Goal: Register for event/course

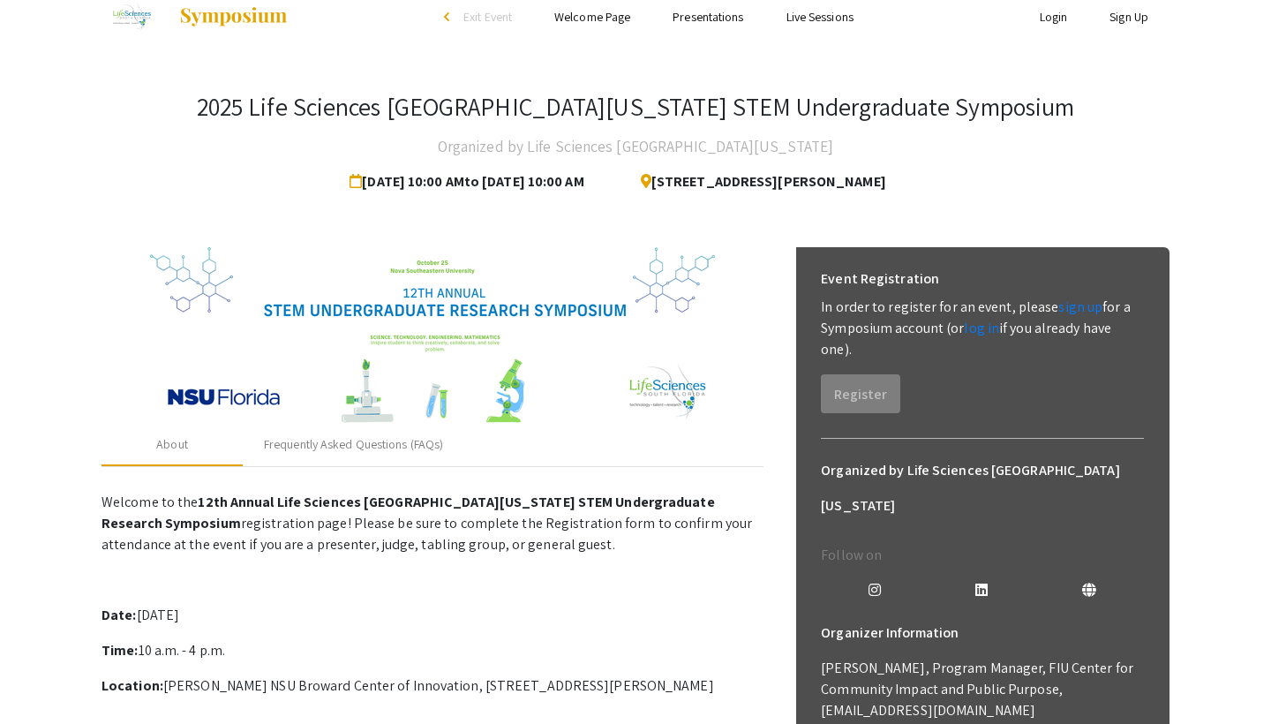
scroll to position [34, 0]
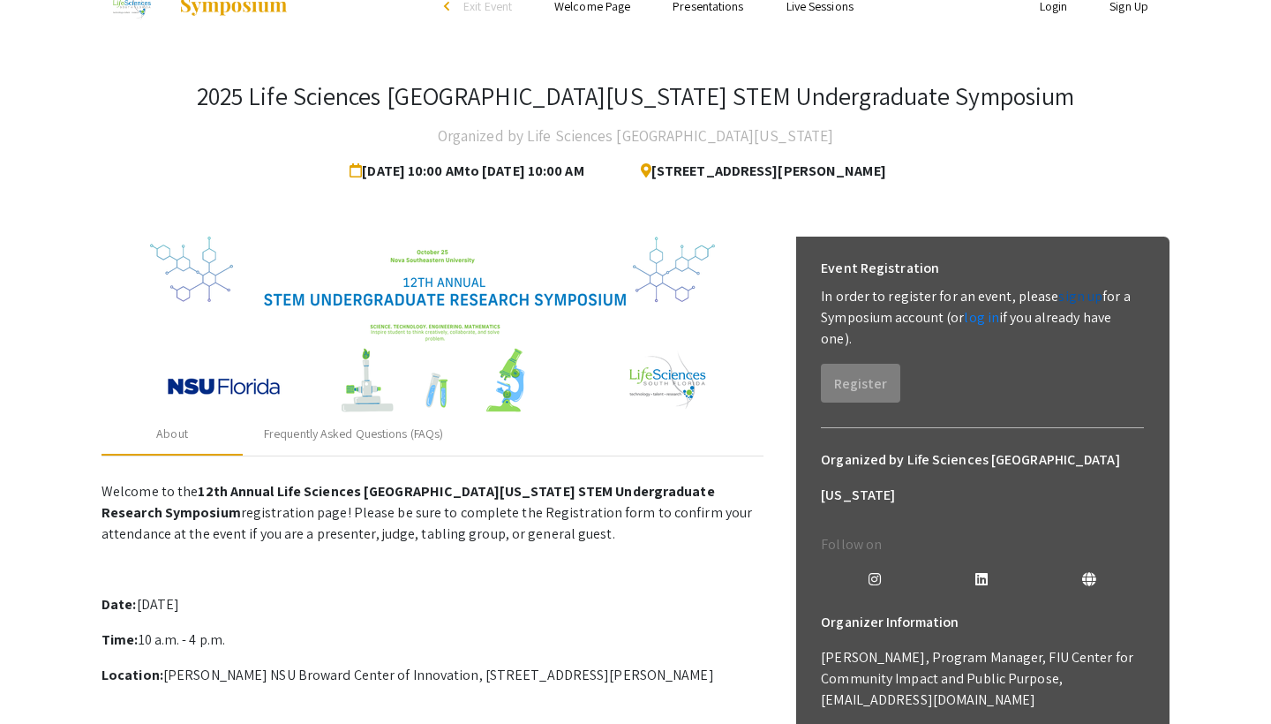
click at [1069, 302] on link "sign up" at bounding box center [1080, 296] width 44 height 19
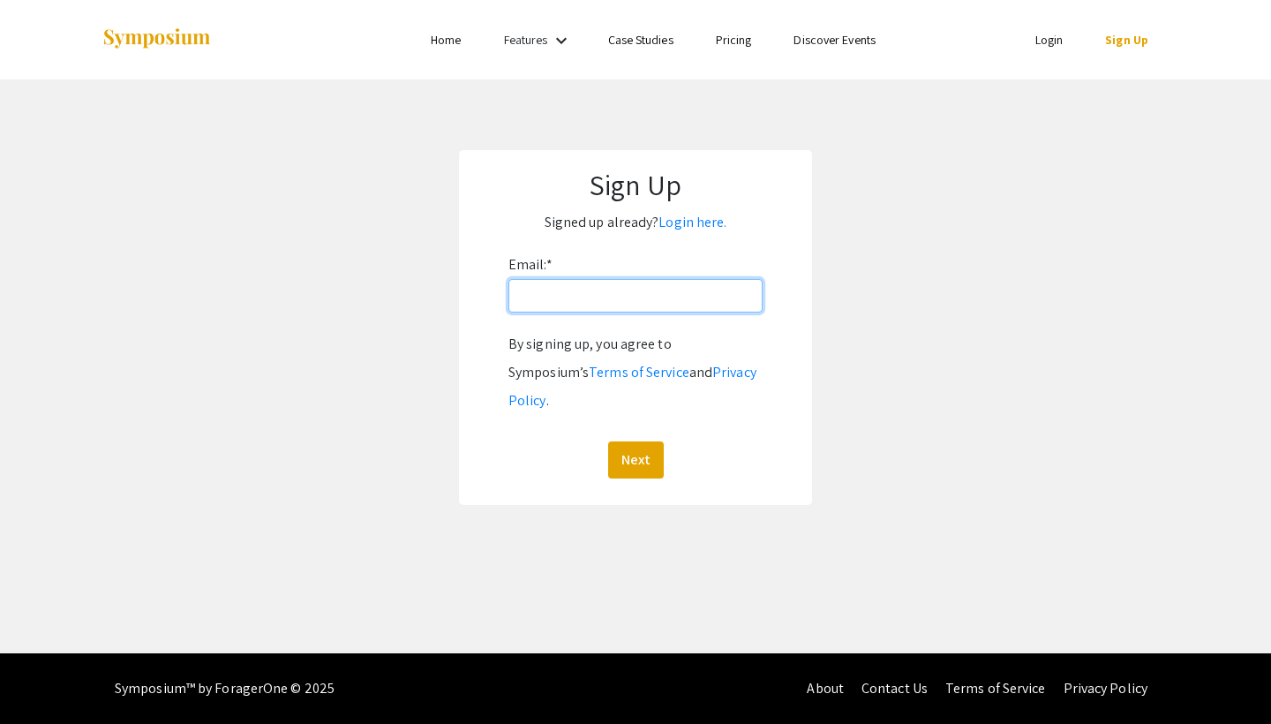
click at [678, 304] on input "Email: *" at bounding box center [635, 296] width 254 height 34
type input "[EMAIL_ADDRESS][DOMAIN_NAME]"
click at [654, 441] on button "Next" at bounding box center [636, 459] width 56 height 37
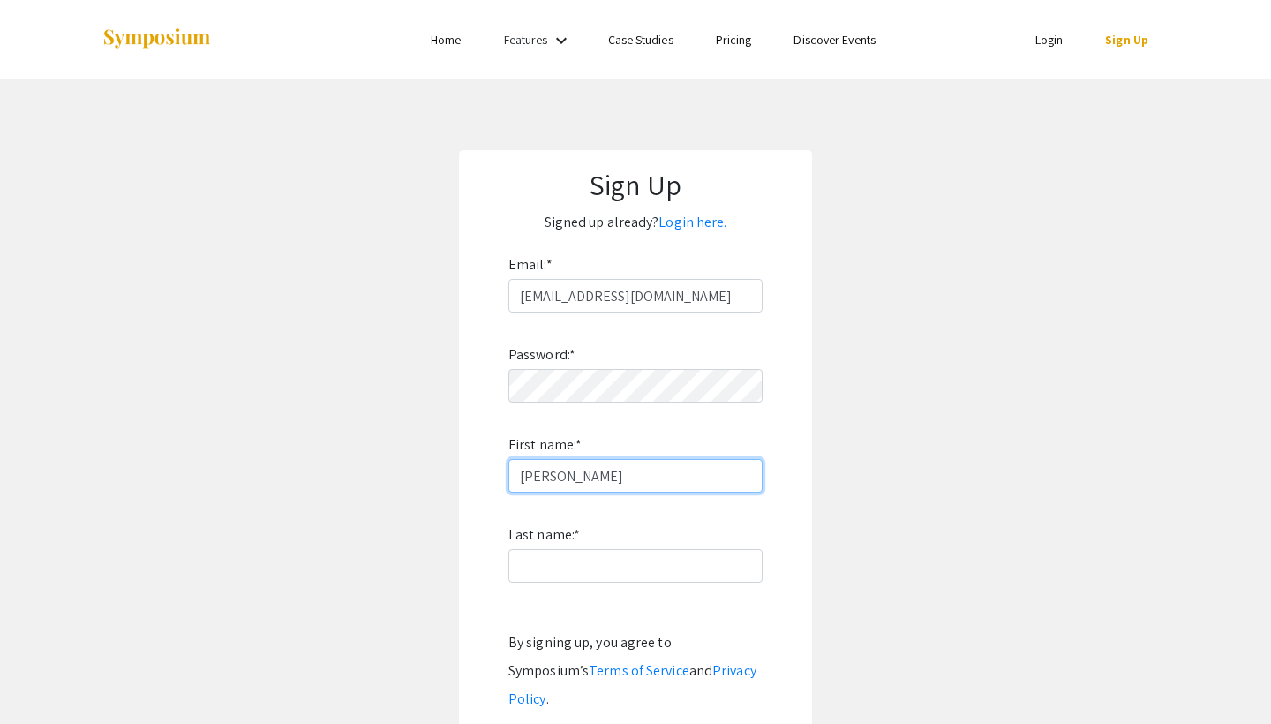
type input "[PERSON_NAME]"
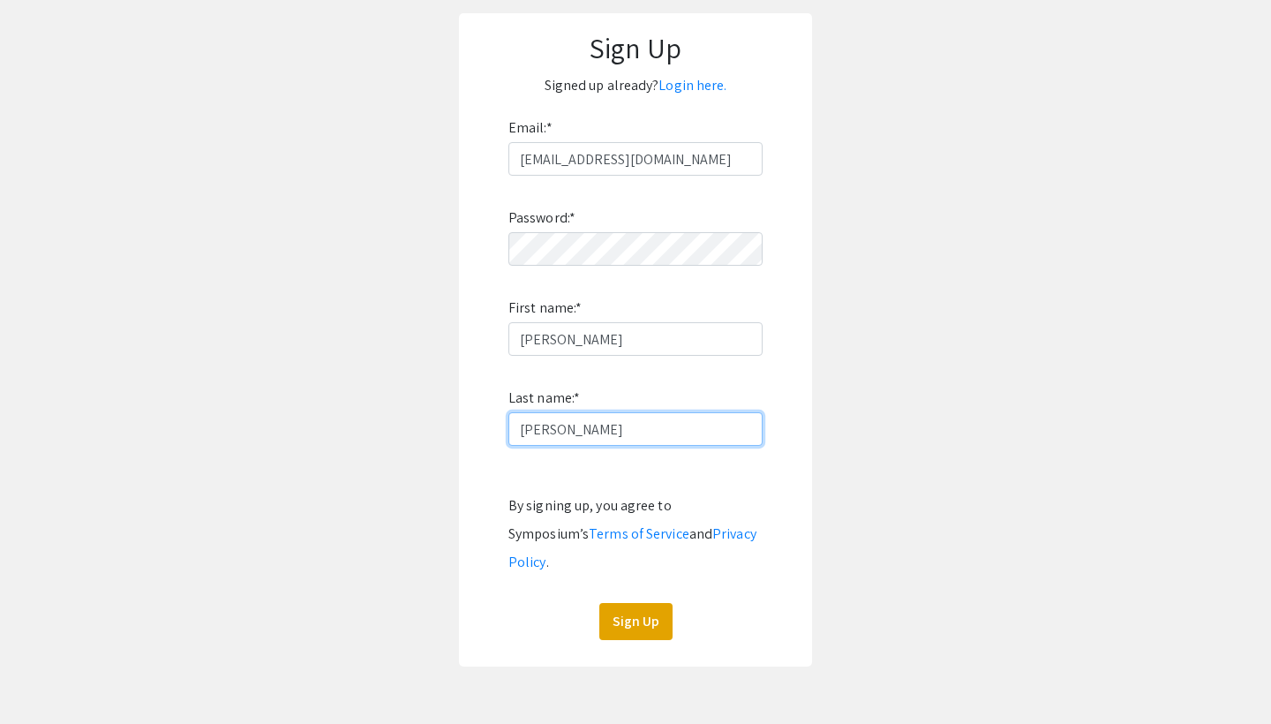
scroll to position [162, 0]
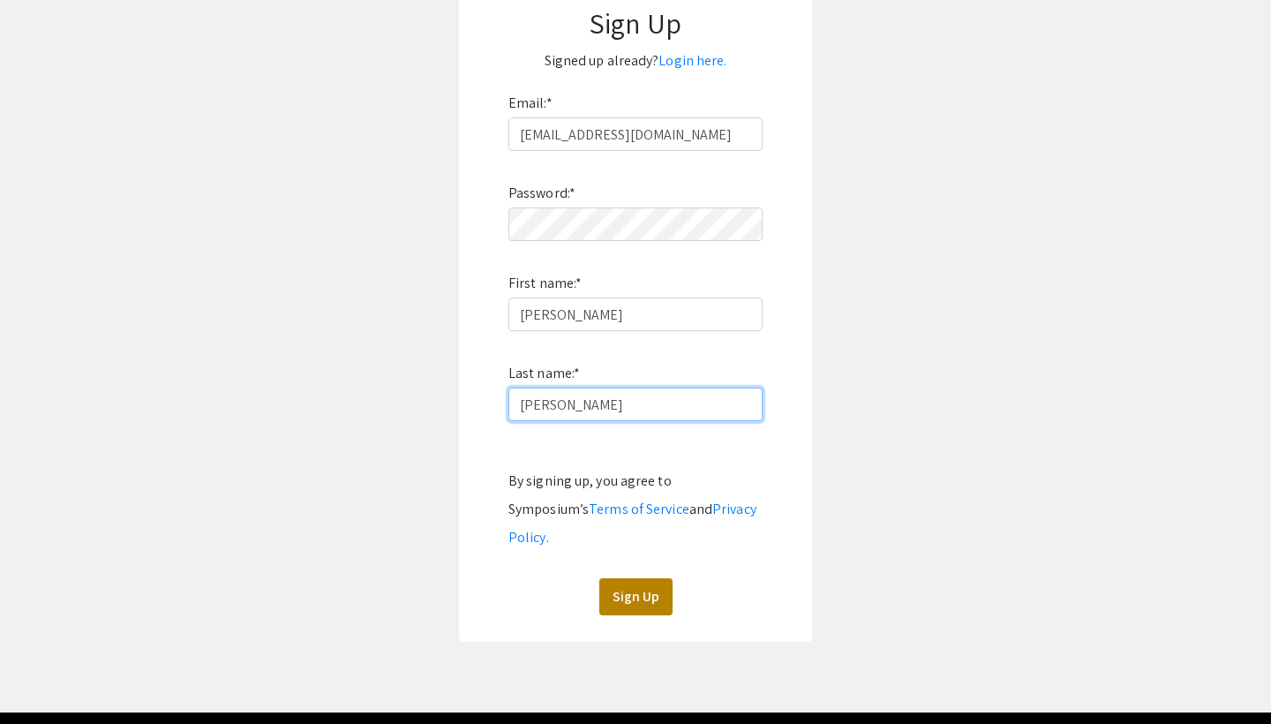
type input "[PERSON_NAME]"
click at [643, 578] on button "Sign Up" at bounding box center [635, 596] width 73 height 37
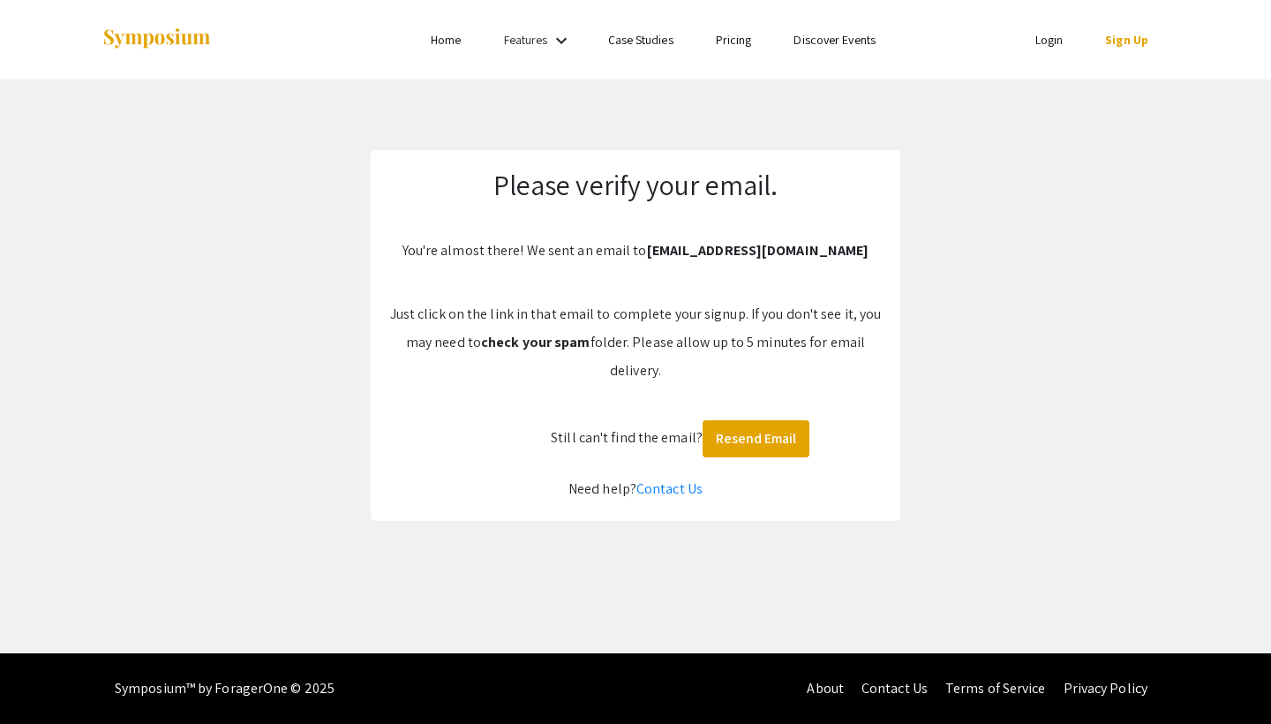
scroll to position [0, 0]
click at [723, 305] on p "Just click on the link in that email to complete your signup. If you don't see …" at bounding box center [635, 342] width 494 height 85
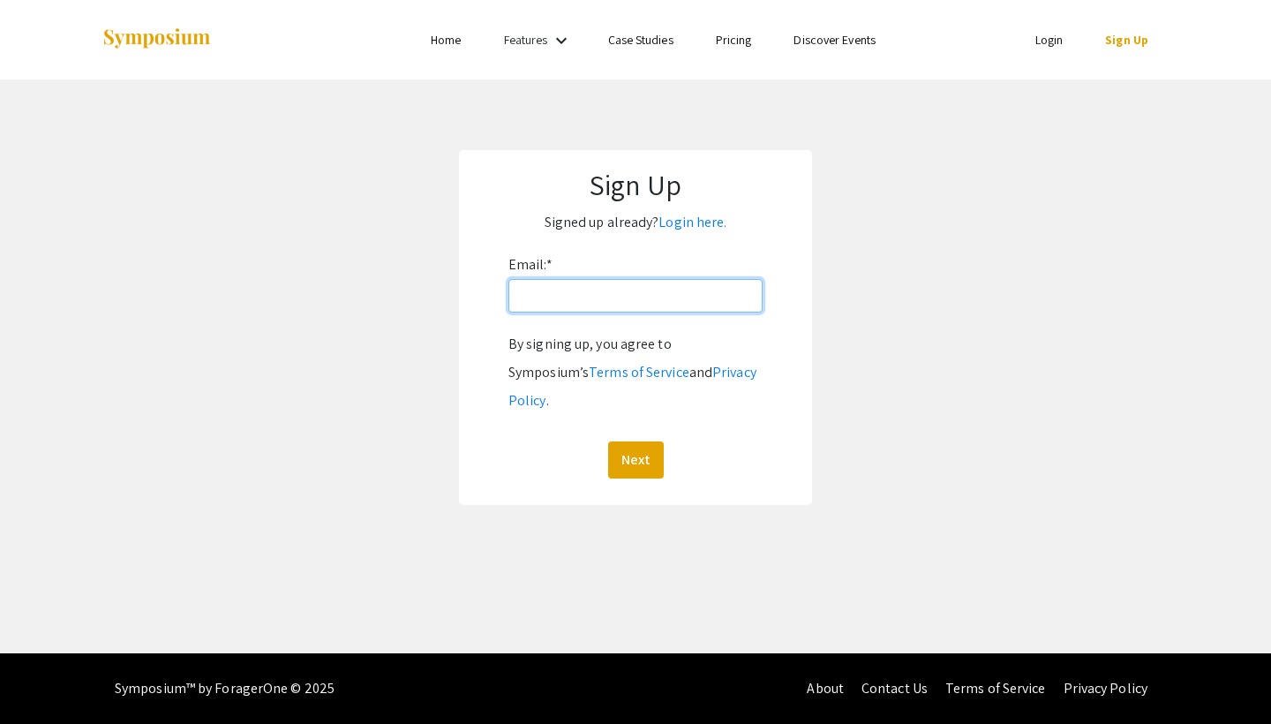
click at [629, 302] on input "Email: *" at bounding box center [635, 296] width 254 height 34
click at [734, 271] on div "Email: * By signing up, you agree to Symposium’s Terms of Service and Privacy P…" at bounding box center [635, 365] width 254 height 228
click at [694, 216] on link "Login here." at bounding box center [692, 222] width 68 height 19
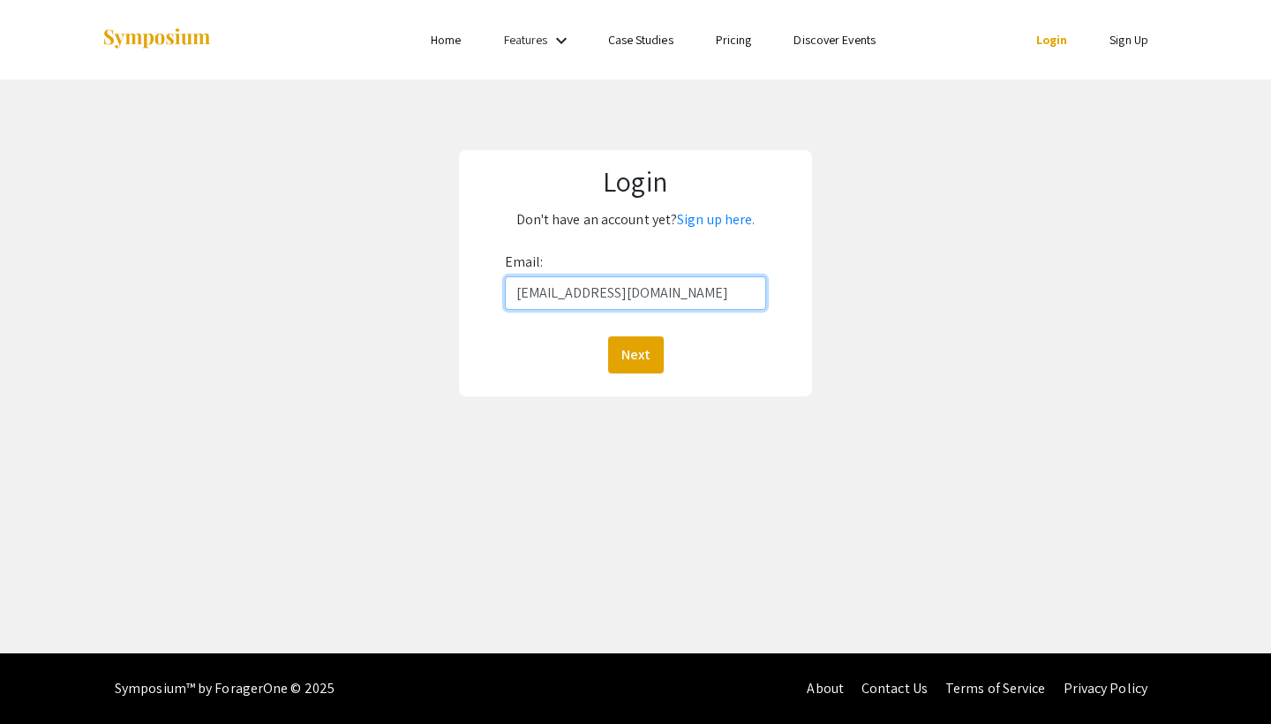
type input "eveliogonzalez9@icloud.com"
click at [635, 354] on button "Next" at bounding box center [636, 354] width 56 height 37
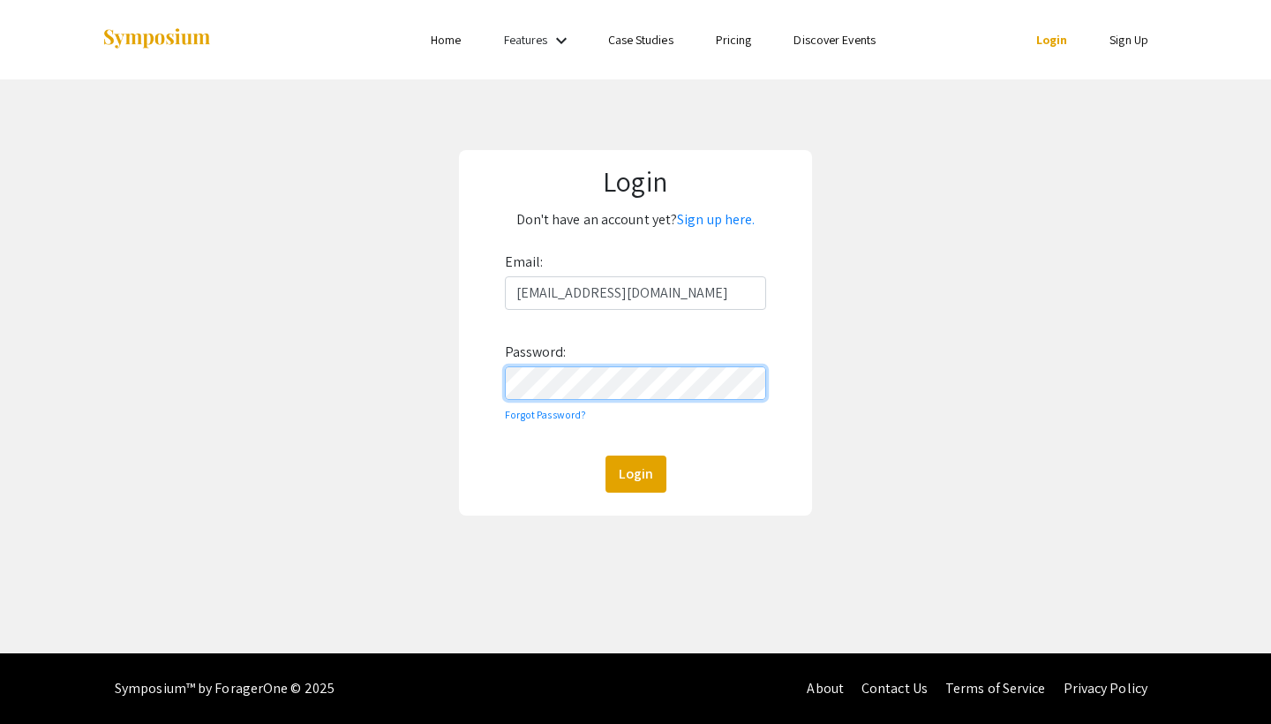
click at [635, 473] on button "Login" at bounding box center [635, 473] width 61 height 37
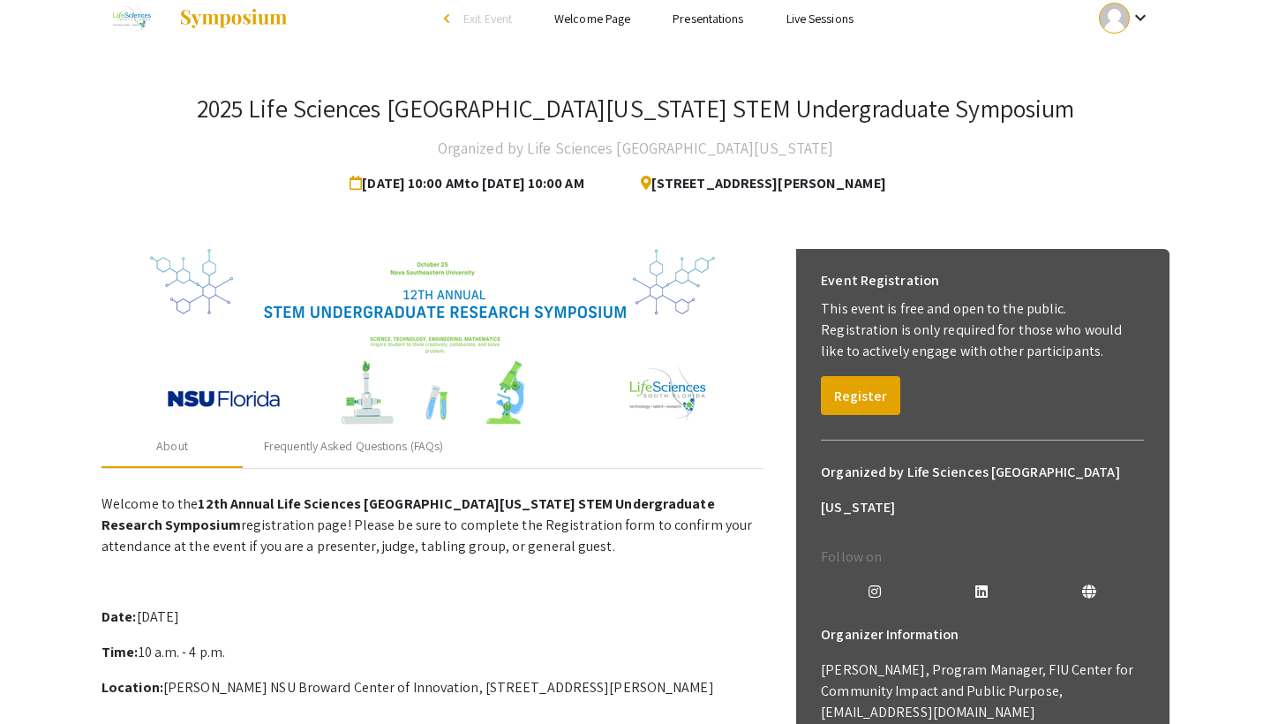
scroll to position [25, 0]
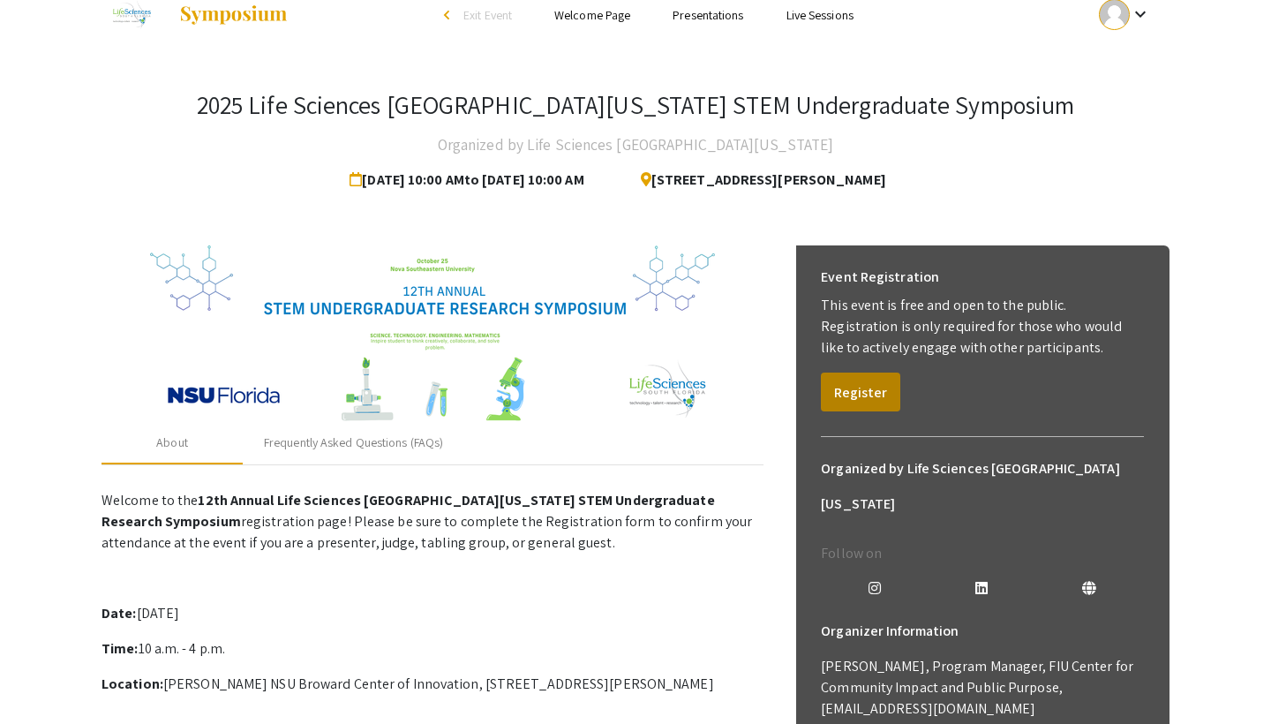
click at [867, 399] on button "Register" at bounding box center [860, 391] width 79 height 39
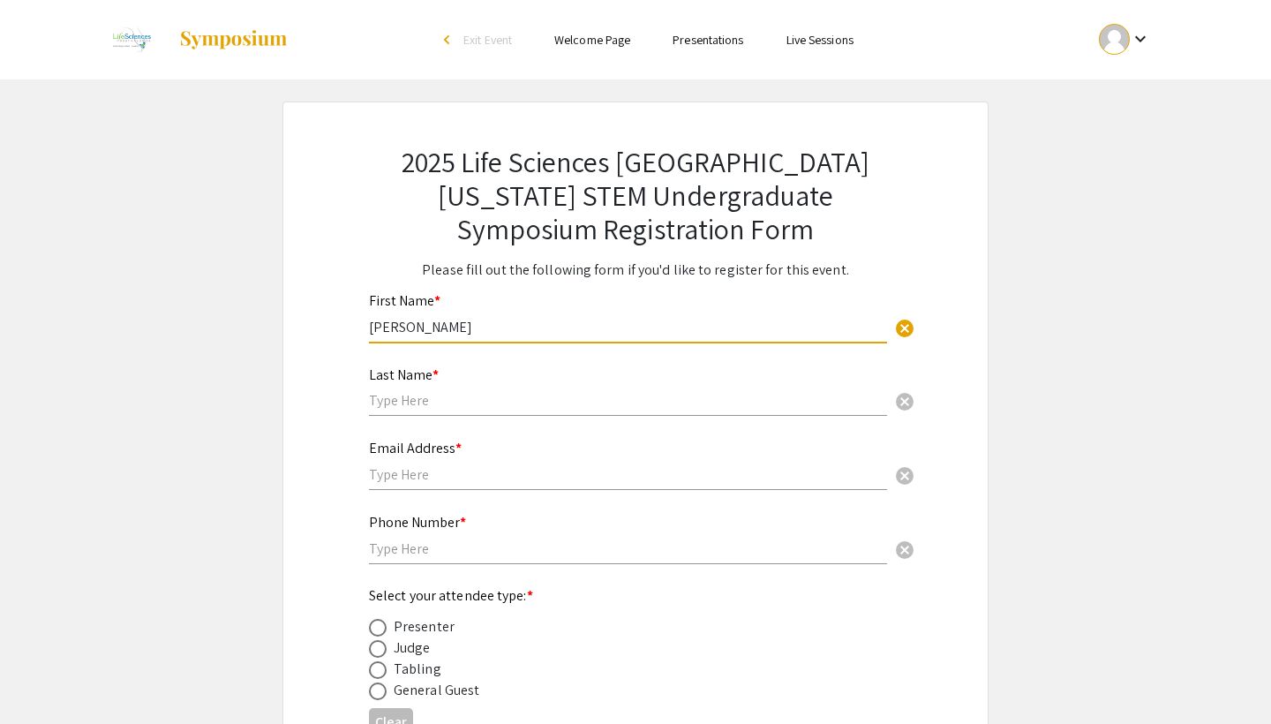
type input "Evelio"
click at [678, 387] on div "Last Name * cancel" at bounding box center [628, 383] width 518 height 67
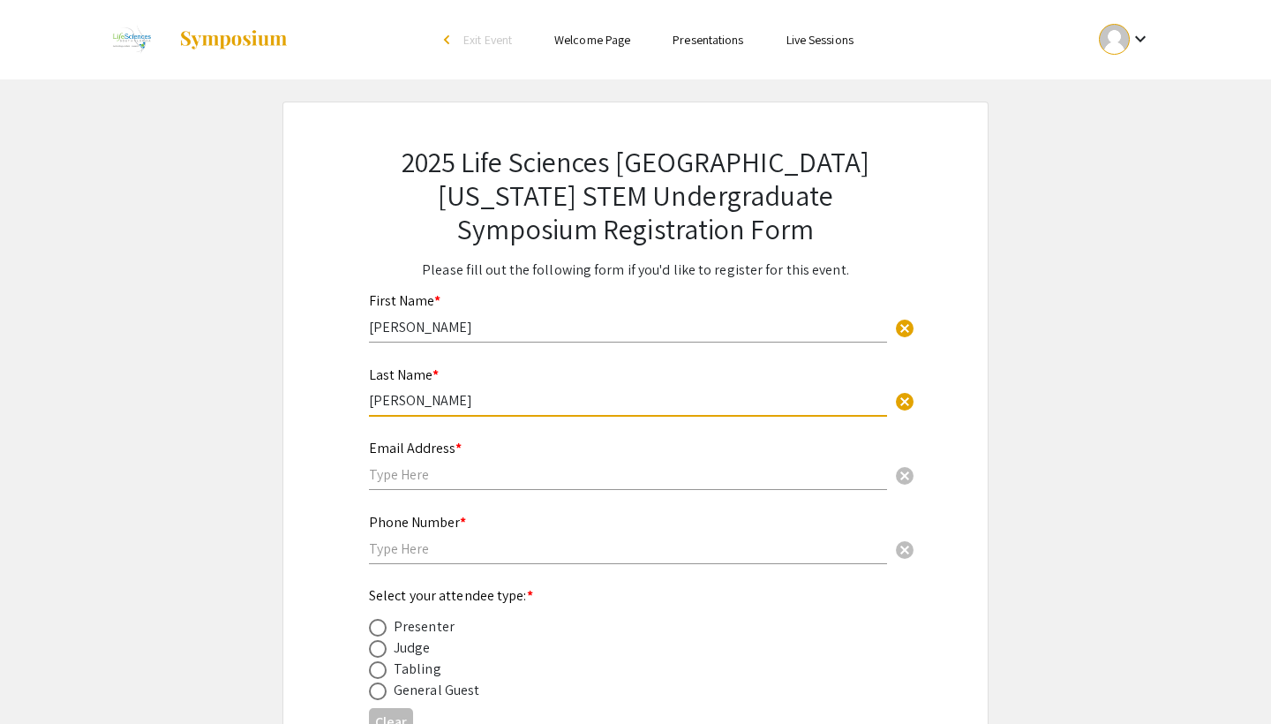
type input "Gonzalez"
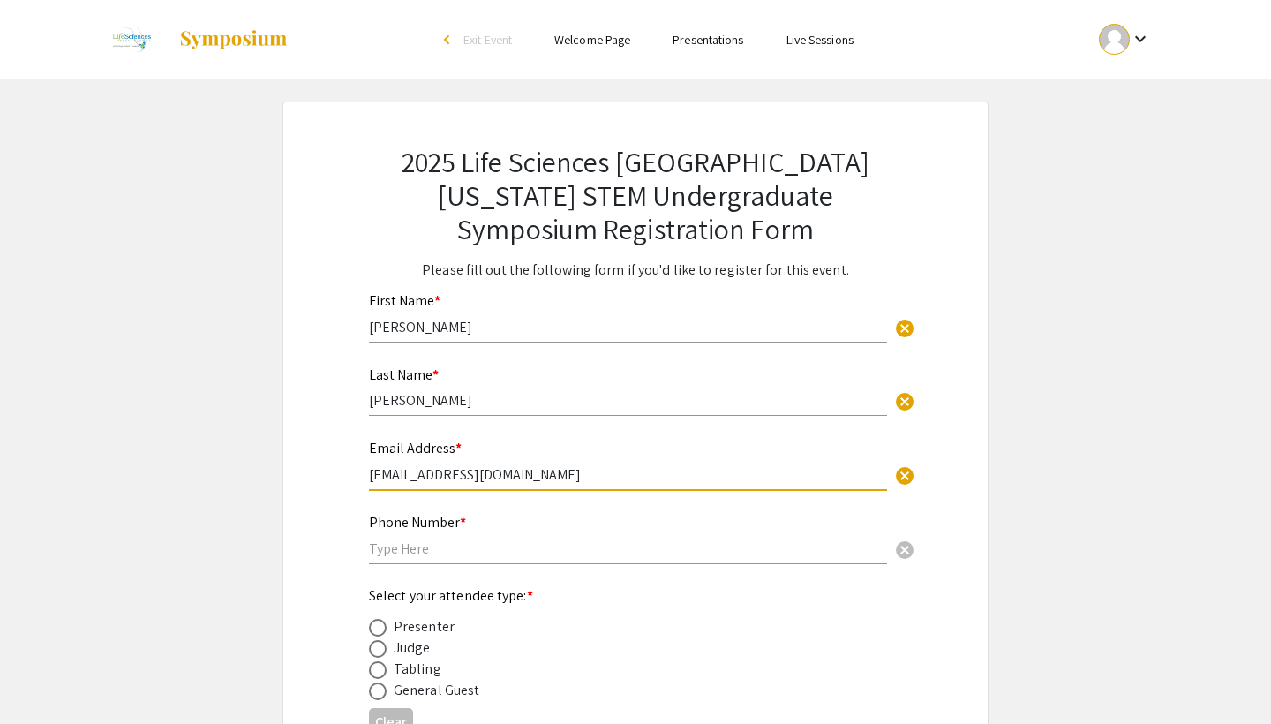
type input "eveliogonzalez9@icloud.com"
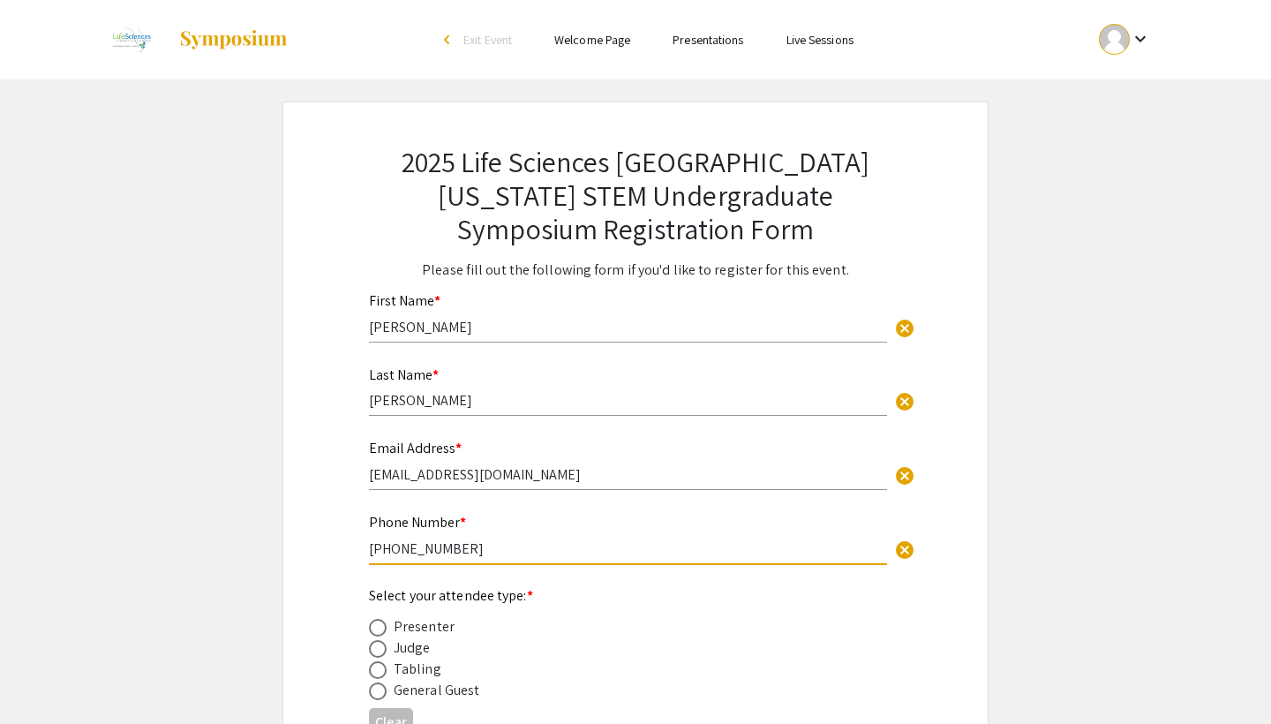
type input "786-920-1239"
click at [385, 621] on span at bounding box center [378, 628] width 18 height 18
click at [385, 621] on input "radio" at bounding box center [378, 628] width 18 height 18
radio input "true"
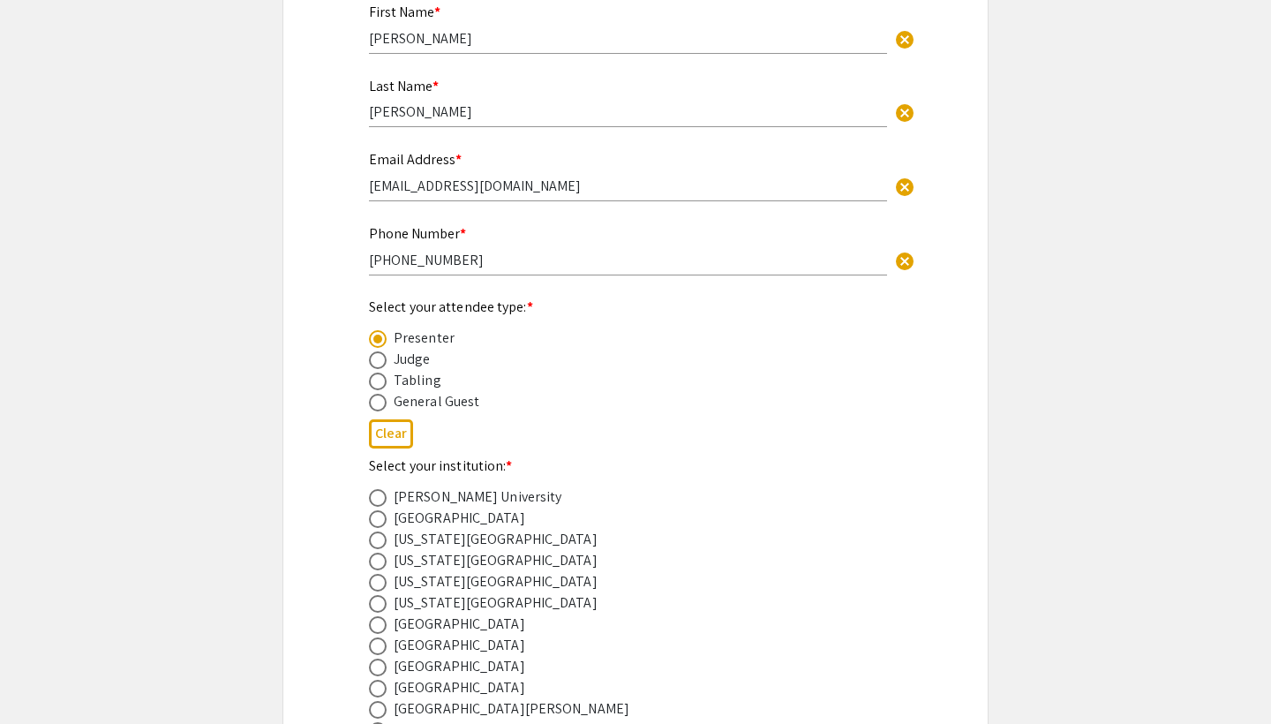
scroll to position [330, 0]
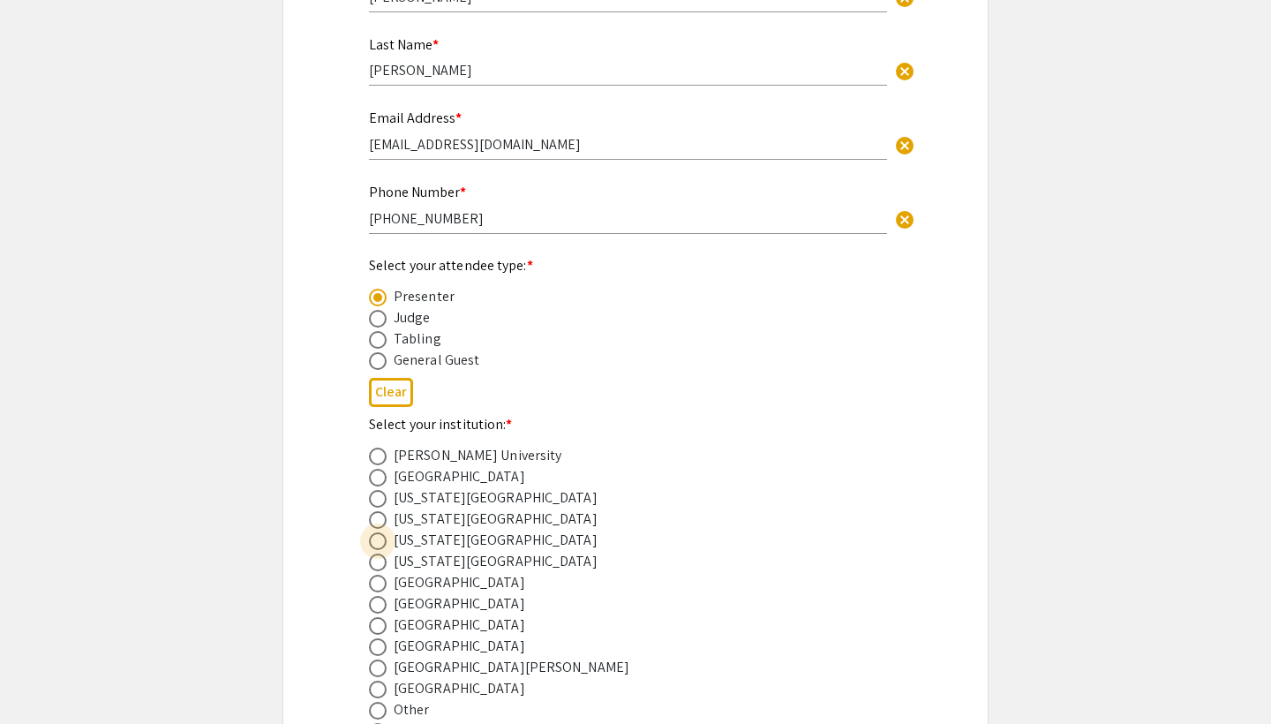
click at [386, 542] on span at bounding box center [378, 541] width 18 height 18
click at [386, 542] on input "radio" at bounding box center [378, 541] width 18 height 18
radio input "true"
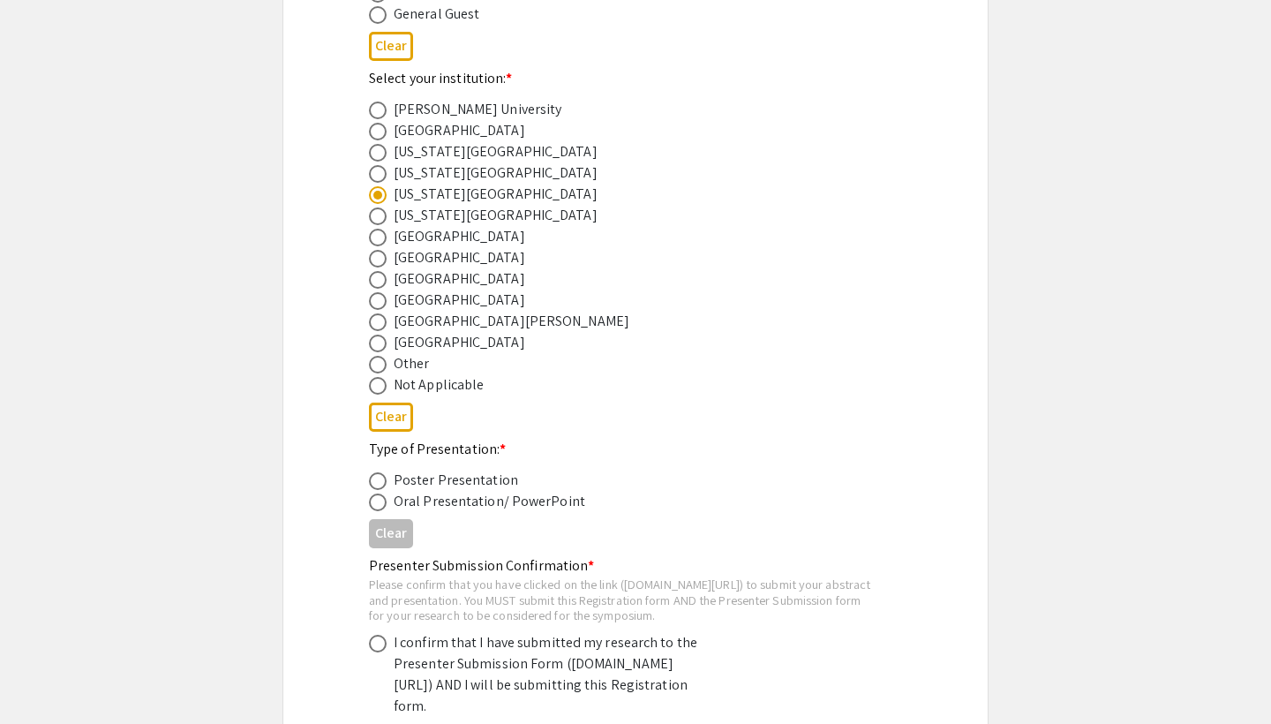
scroll to position [682, 0]
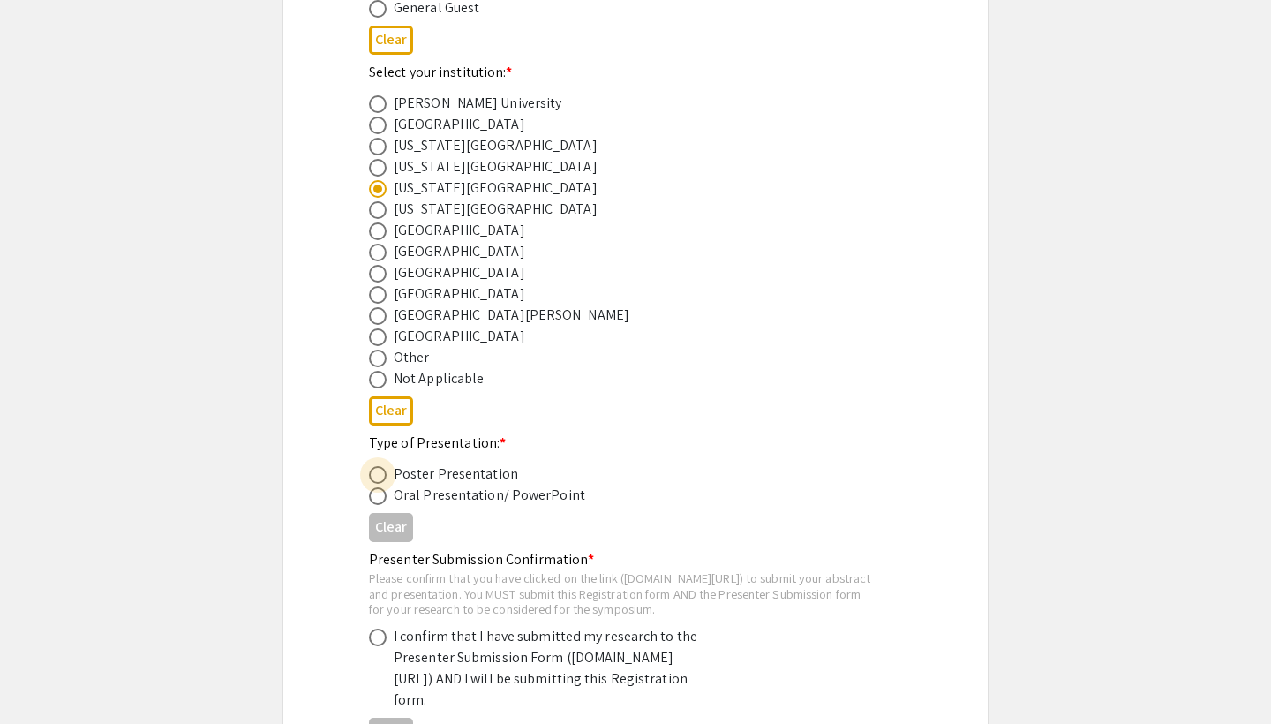
click at [377, 473] on span at bounding box center [378, 475] width 18 height 18
click at [377, 473] on input "radio" at bounding box center [378, 475] width 18 height 18
radio input "true"
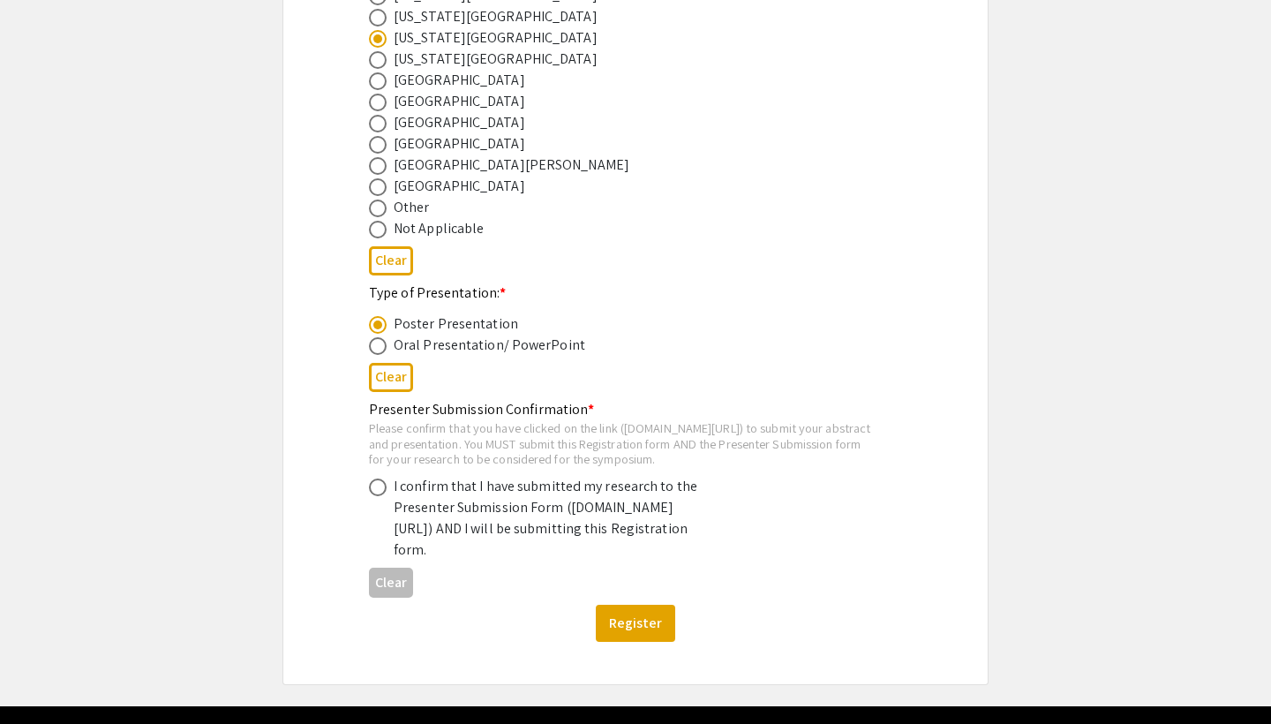
scroll to position [839, 0]
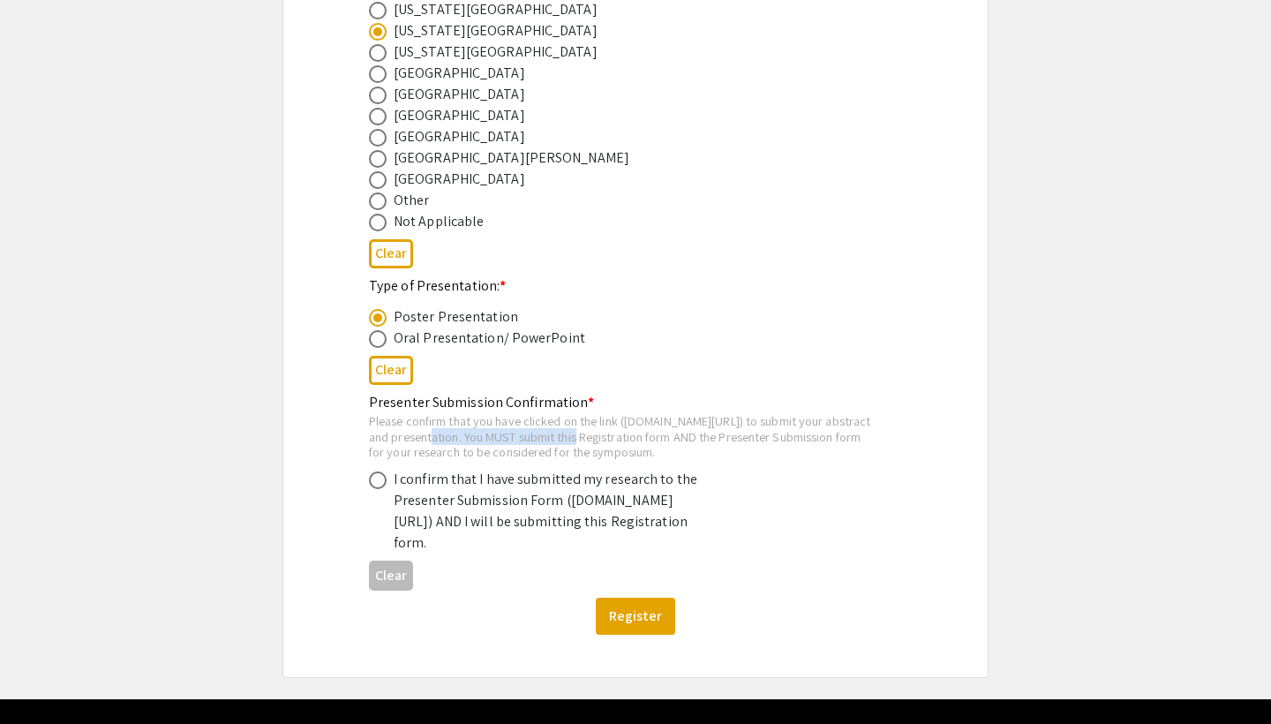
drag, startPoint x: 696, startPoint y: 432, endPoint x: 838, endPoint y: 434, distance: 142.1
click at [840, 434] on div "Please confirm that you have clicked on the link (symposium.foragerone.com/lssf…" at bounding box center [621, 436] width 505 height 47
drag, startPoint x: 372, startPoint y: 436, endPoint x: 688, endPoint y: 434, distance: 316.0
click at [688, 434] on div "Please confirm that you have clicked on the link (symposium.foragerone.com/lssf…" at bounding box center [621, 436] width 505 height 47
copy div "symposium.foragerone.com/lssfsymposium2025/submission"
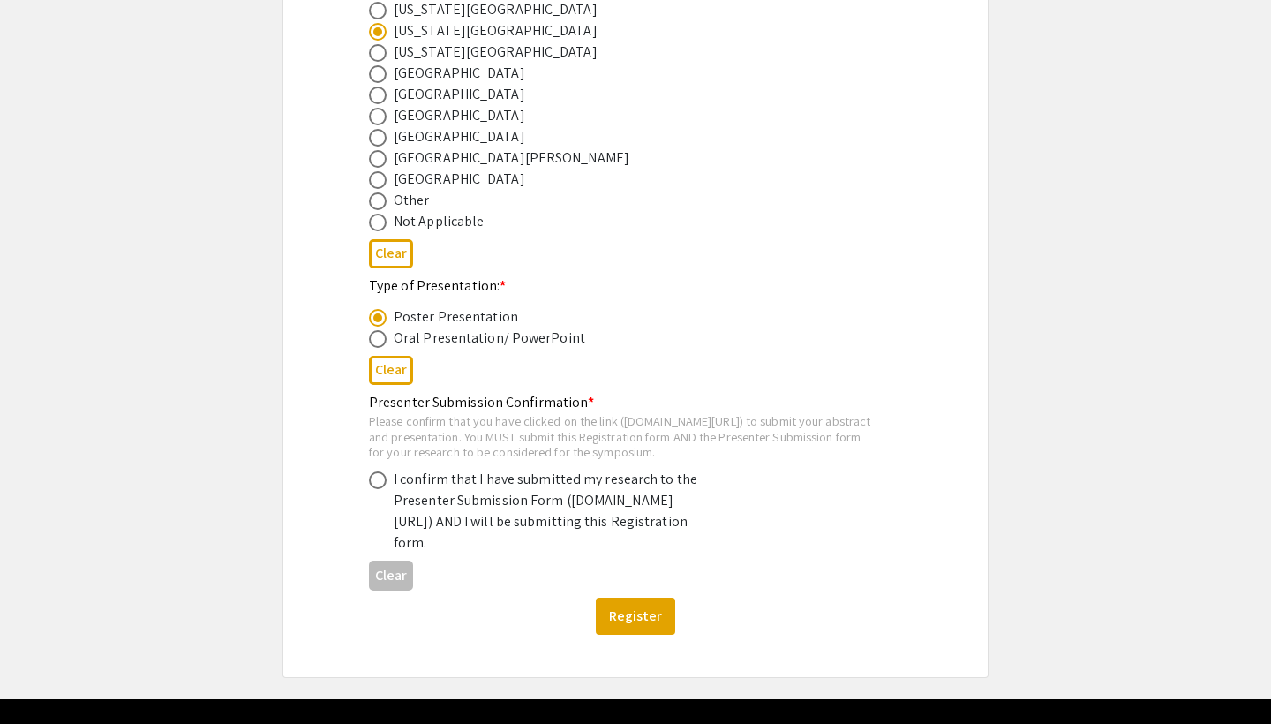
click at [714, 448] on div "Please confirm that you have clicked on the link (symposium.foragerone.com/lssf…" at bounding box center [621, 436] width 505 height 47
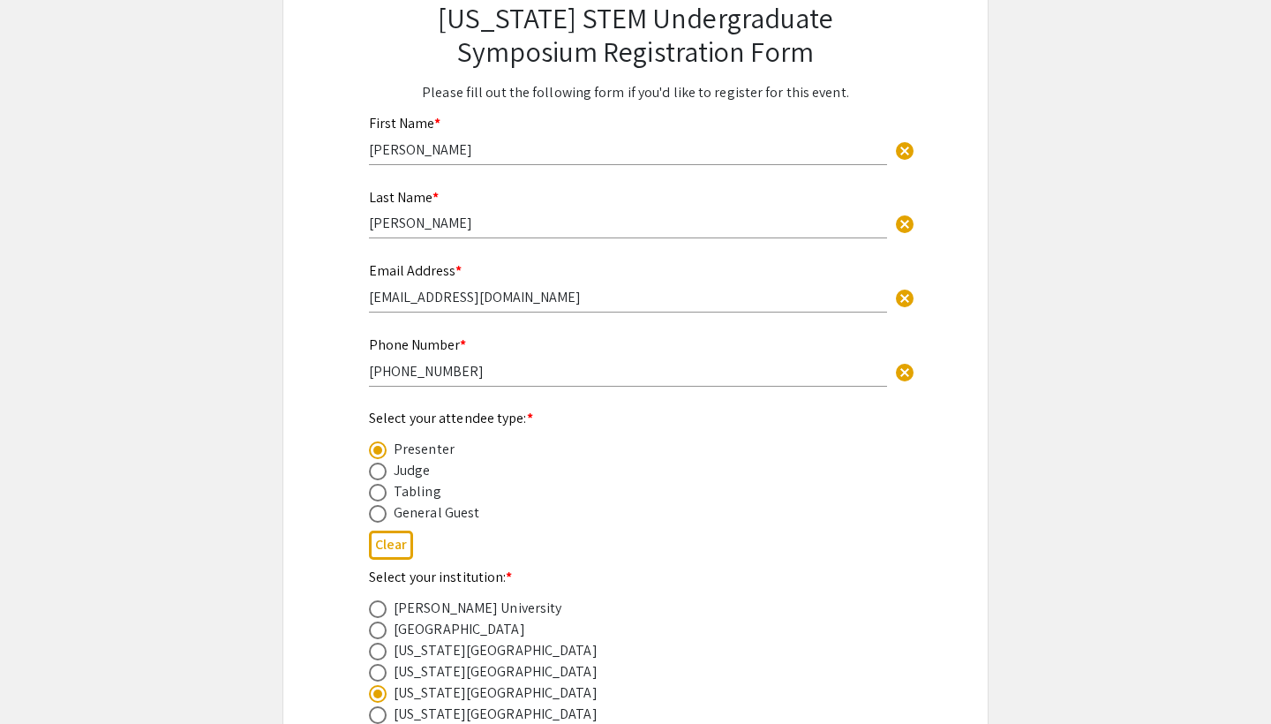
scroll to position [188, 0]
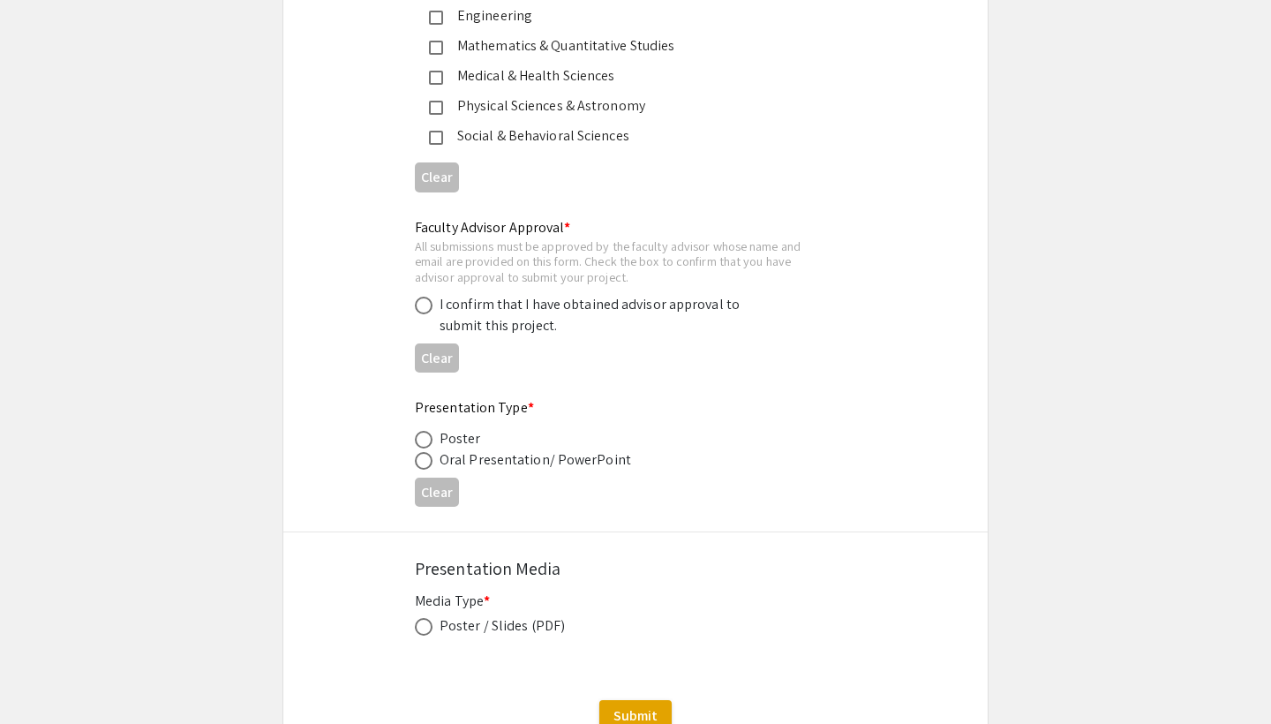
scroll to position [2510, 0]
click at [432, 432] on label at bounding box center [427, 441] width 25 height 18
click at [432, 432] on input "radio" at bounding box center [424, 441] width 18 height 18
radio input "true"
click at [420, 619] on span at bounding box center [424, 628] width 18 height 18
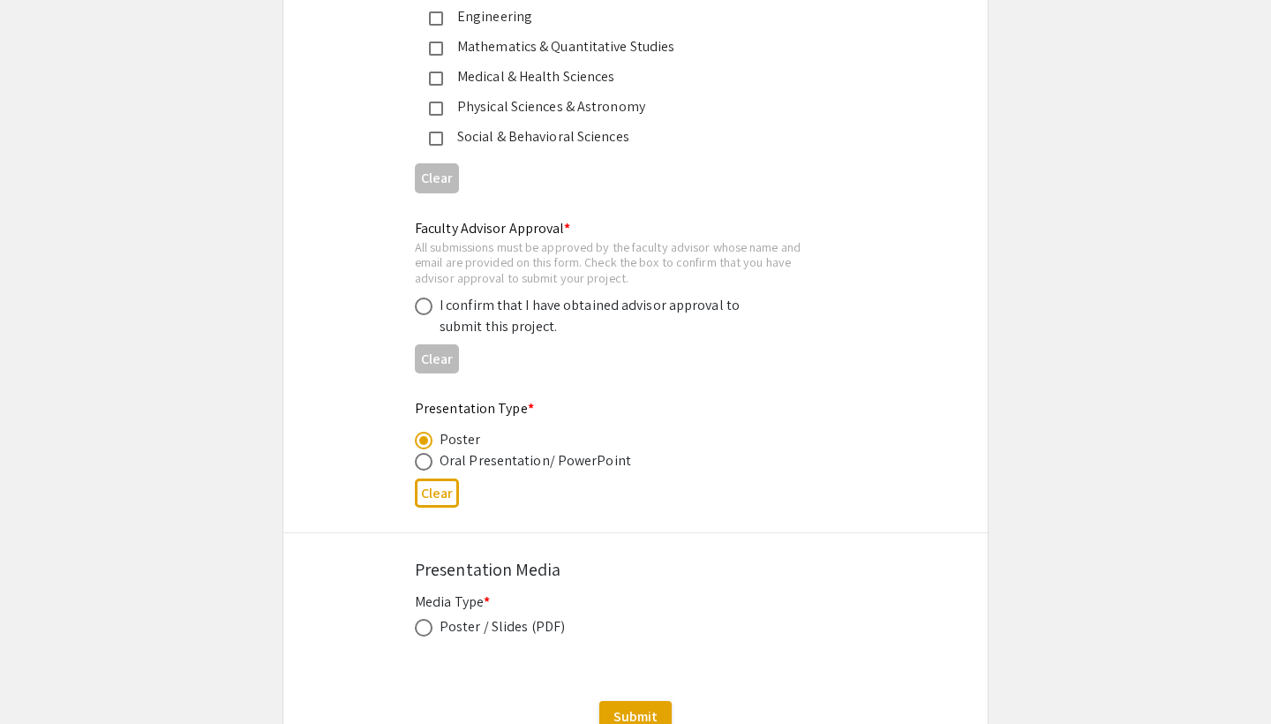
click at [420, 619] on input "radio" at bounding box center [424, 628] width 18 height 18
radio input "true"
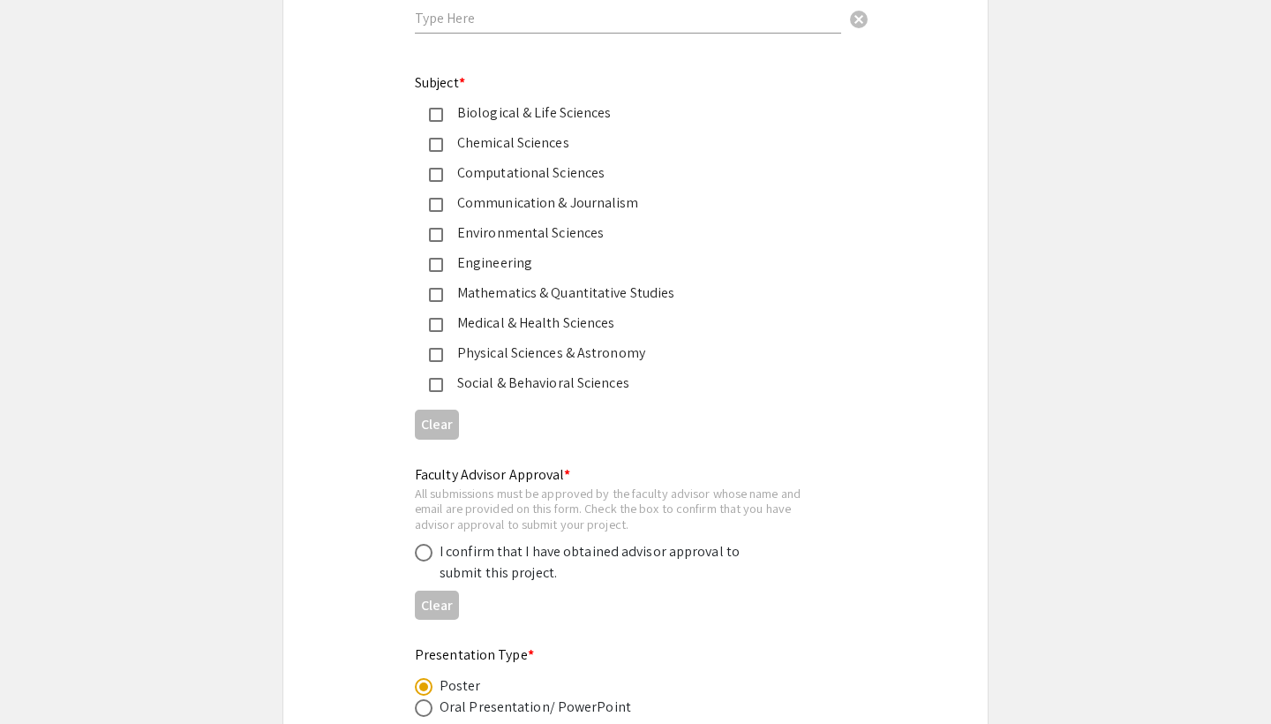
scroll to position [2270, 0]
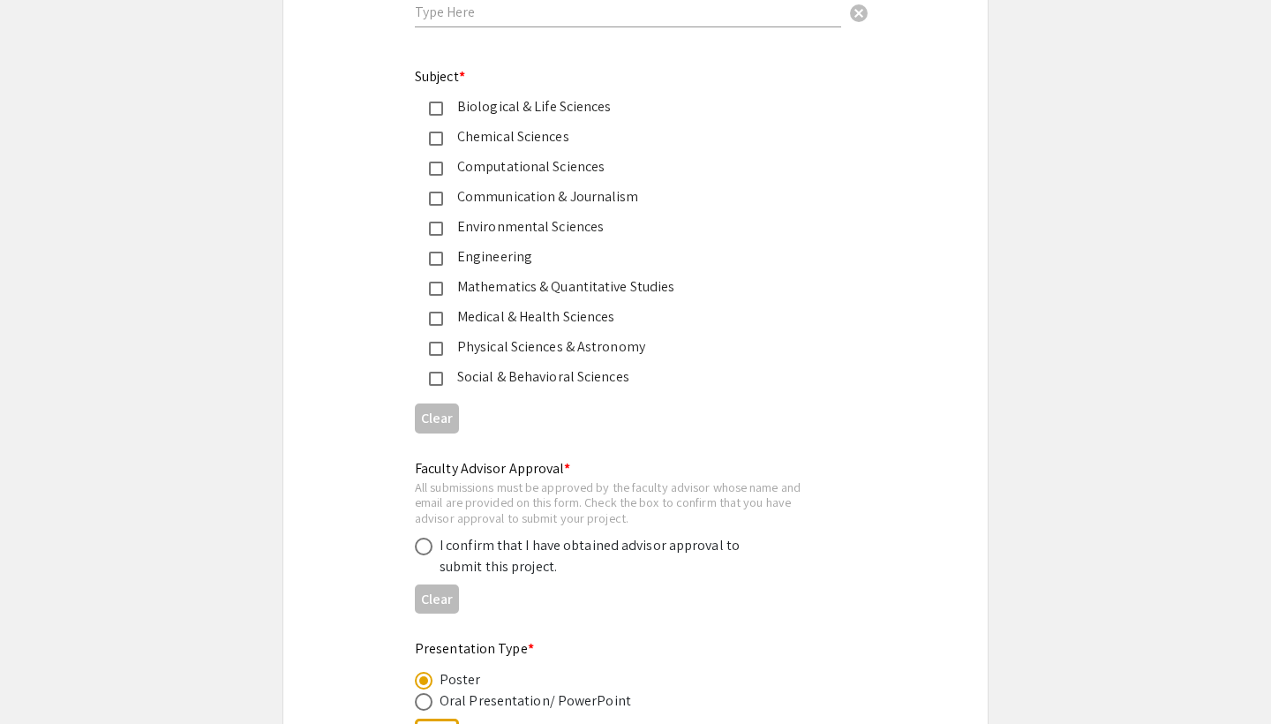
click at [432, 162] on mat-pseudo-checkbox at bounding box center [436, 169] width 14 height 14
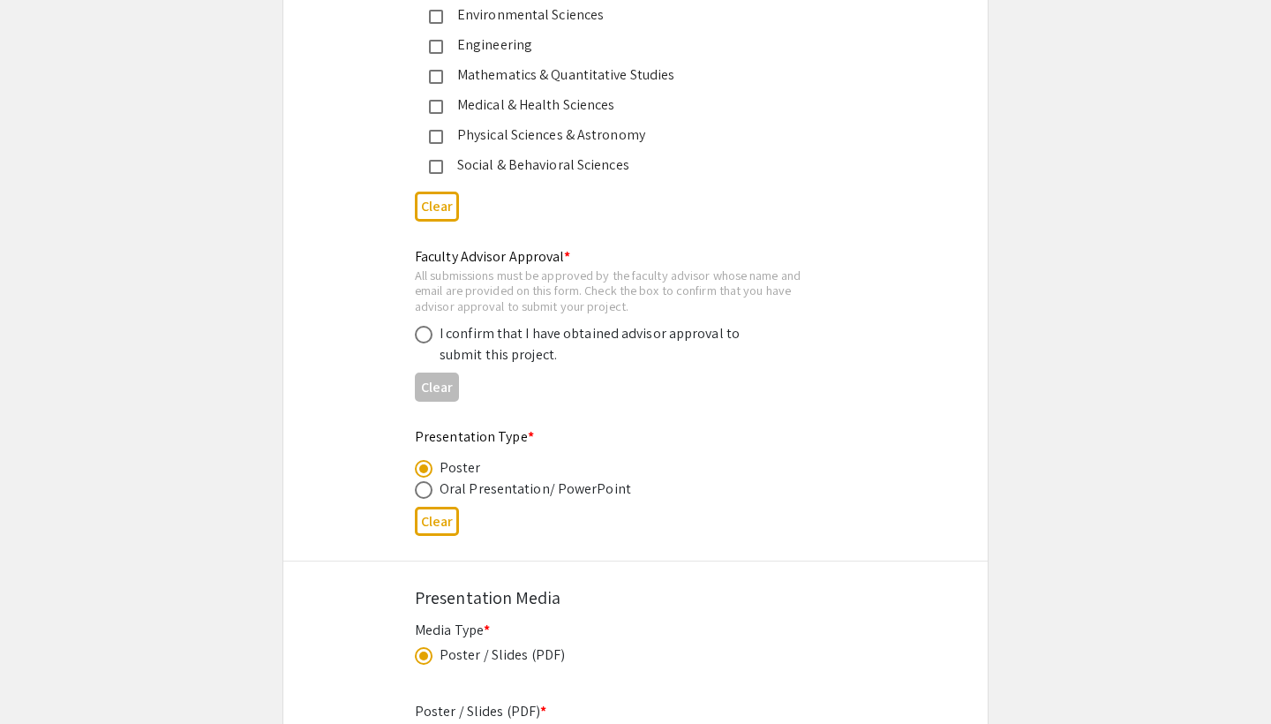
scroll to position [2483, 0]
click at [423, 325] on span at bounding box center [424, 334] width 18 height 18
click at [423, 325] on input "radio" at bounding box center [424, 334] width 18 height 18
radio input "true"
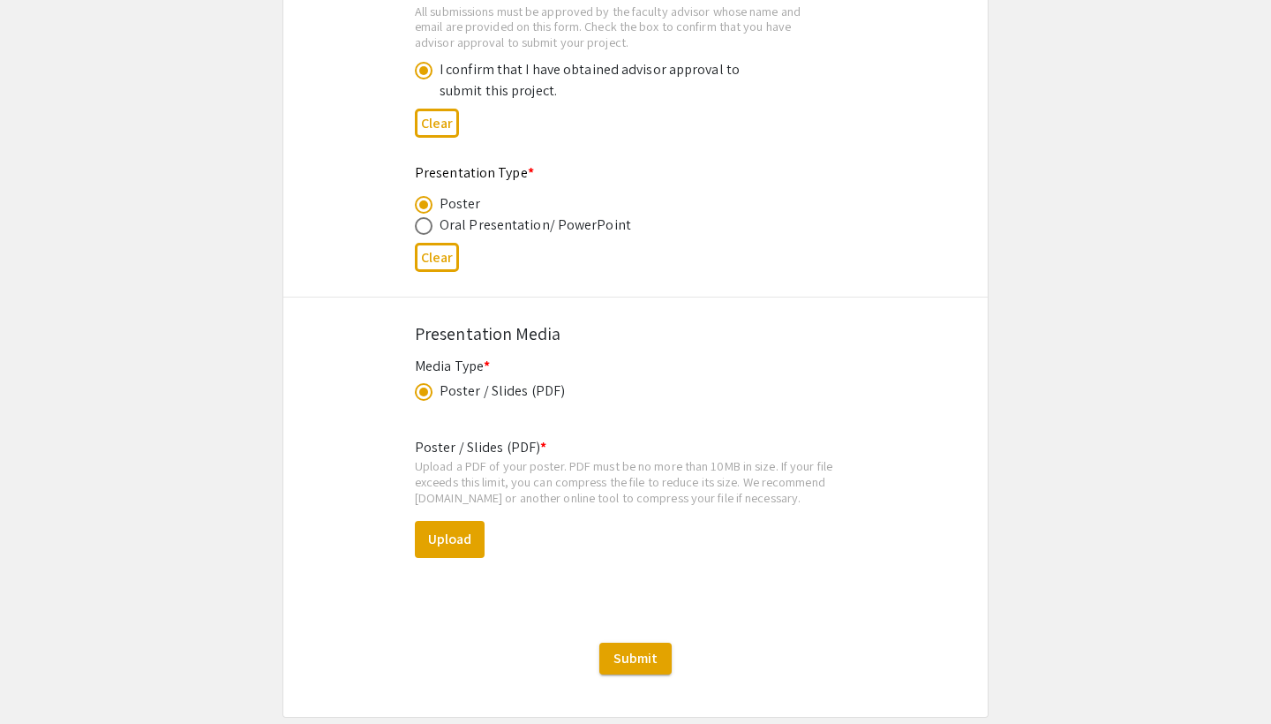
scroll to position [2772, 0]
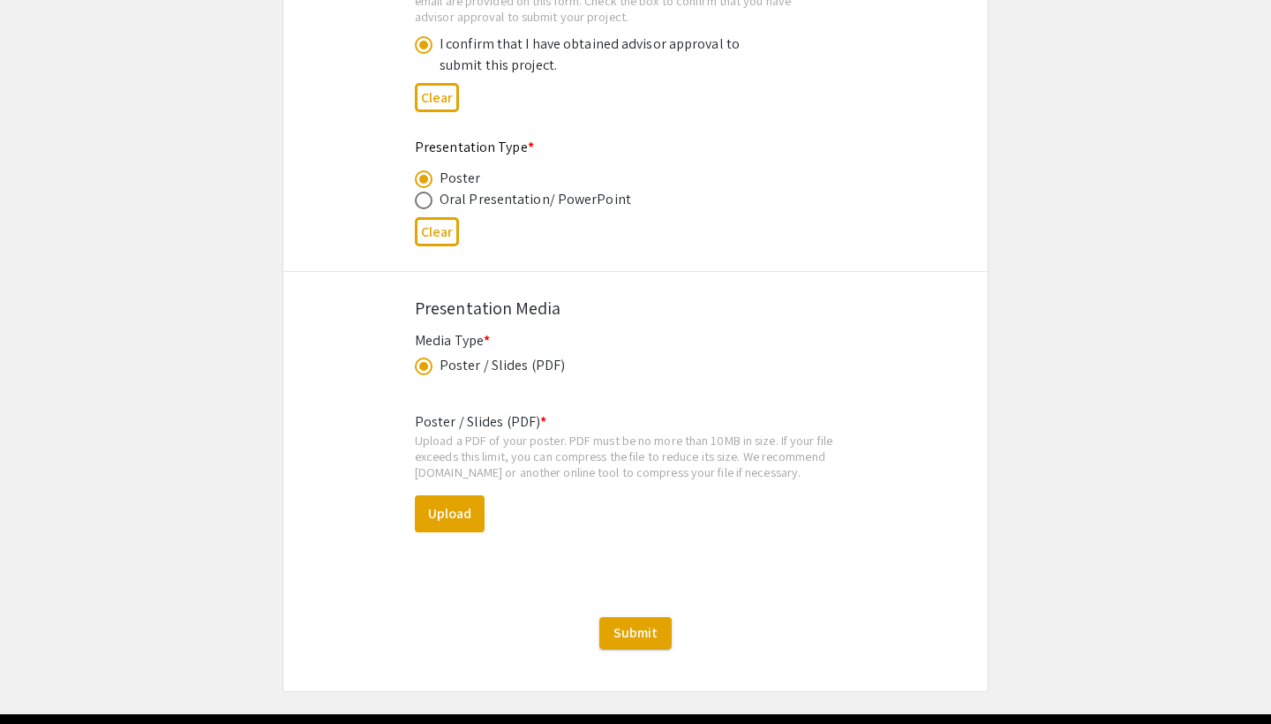
click at [427, 362] on span at bounding box center [423, 366] width 9 height 9
click at [427, 357] on input "radio" at bounding box center [424, 366] width 18 height 18
click at [427, 362] on span at bounding box center [423, 366] width 9 height 9
click at [427, 357] on input "radio" at bounding box center [424, 366] width 18 height 18
click at [427, 362] on span at bounding box center [423, 366] width 9 height 9
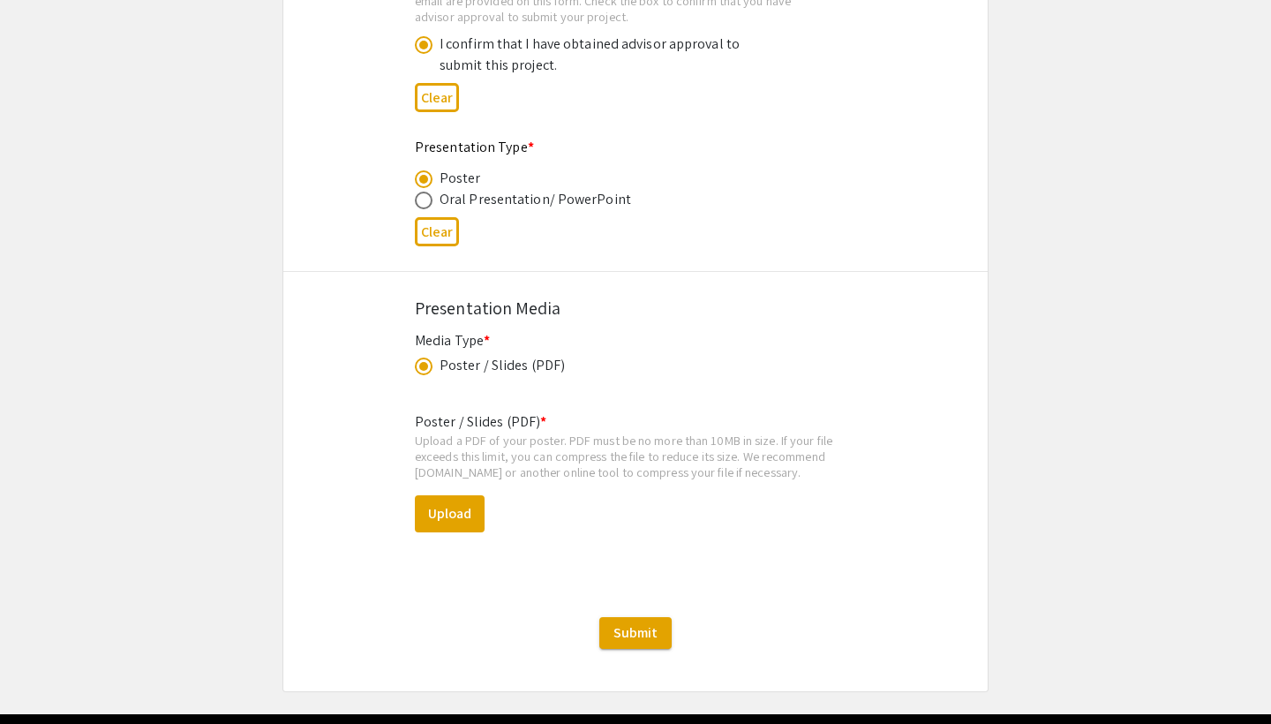
click at [427, 357] on input "radio" at bounding box center [424, 366] width 18 height 18
click at [427, 362] on span at bounding box center [423, 366] width 9 height 9
click at [427, 357] on input "radio" at bounding box center [424, 366] width 18 height 18
click at [427, 362] on span at bounding box center [423, 366] width 9 height 9
click at [427, 357] on input "radio" at bounding box center [424, 366] width 18 height 18
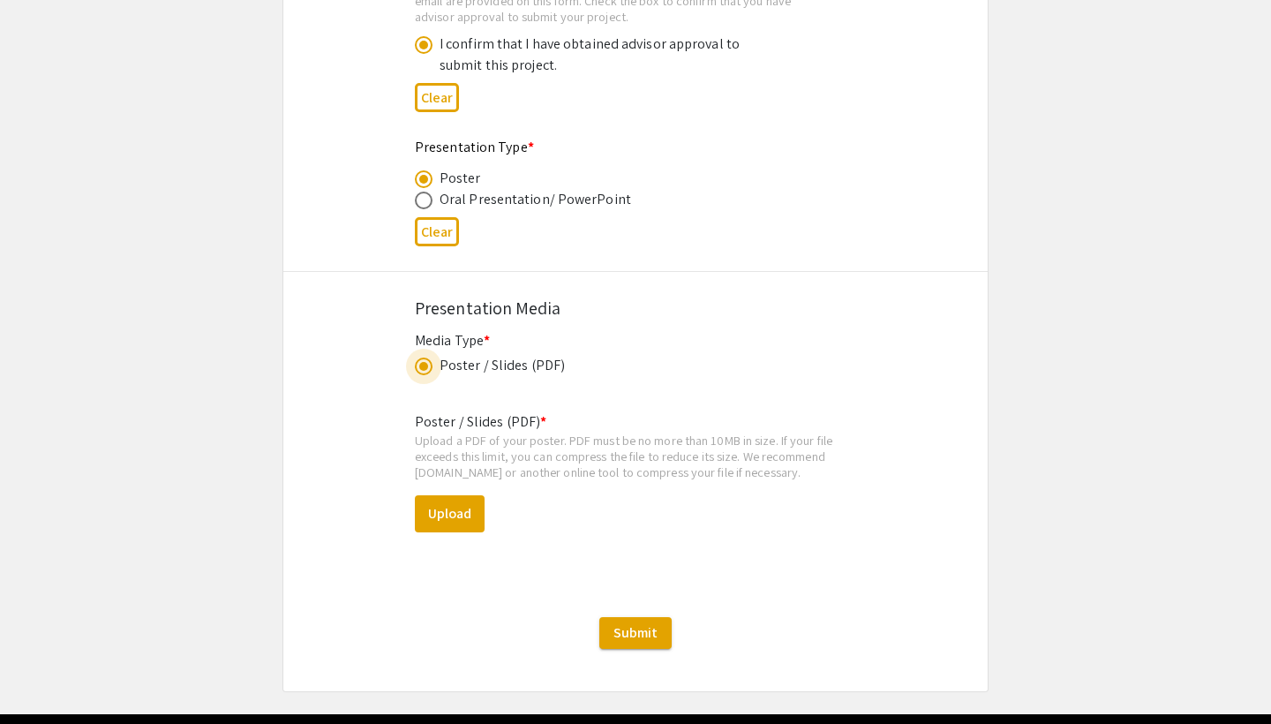
click at [427, 362] on span at bounding box center [423, 366] width 9 height 9
click at [427, 357] on input "radio" at bounding box center [424, 366] width 18 height 18
click at [454, 189] on div "Oral Presentation/ PowerPoint" at bounding box center [536, 199] width 192 height 21
click at [429, 192] on span at bounding box center [424, 201] width 18 height 18
click at [429, 192] on input "radio" at bounding box center [424, 201] width 18 height 18
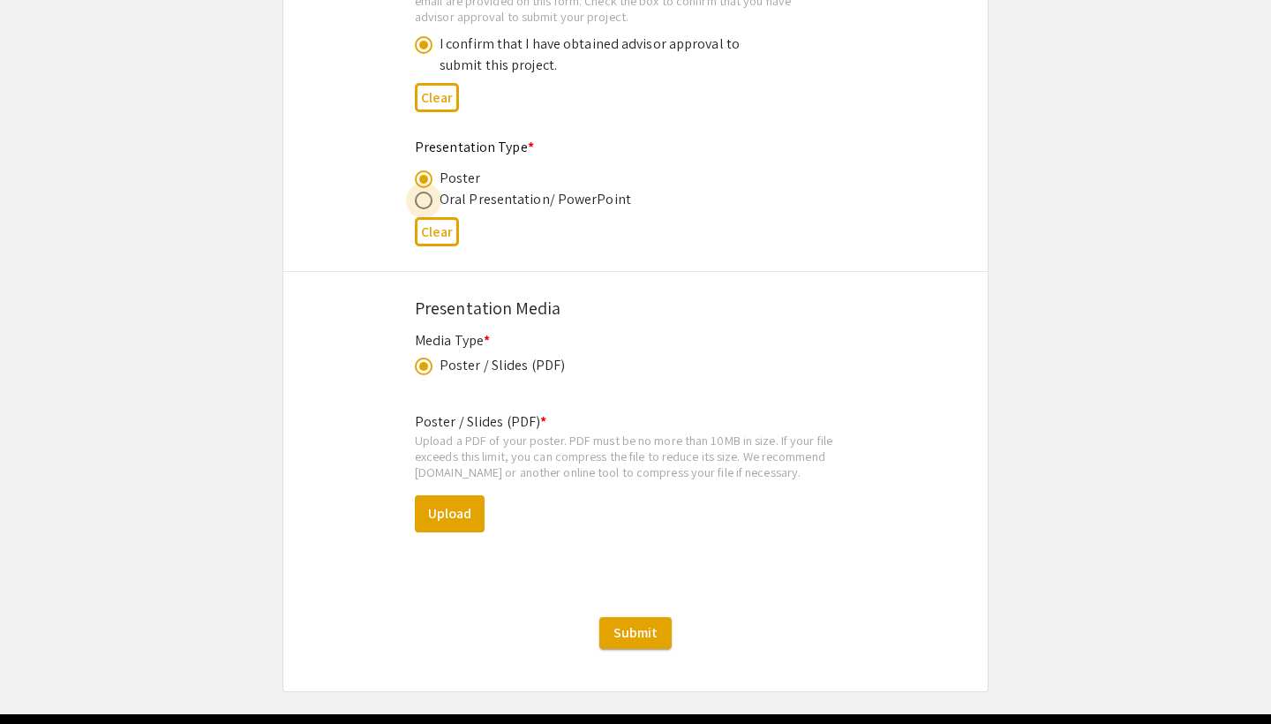
radio input "true"
click at [430, 170] on span at bounding box center [424, 179] width 18 height 18
click at [430, 170] on input "radio" at bounding box center [424, 179] width 18 height 18
radio input "true"
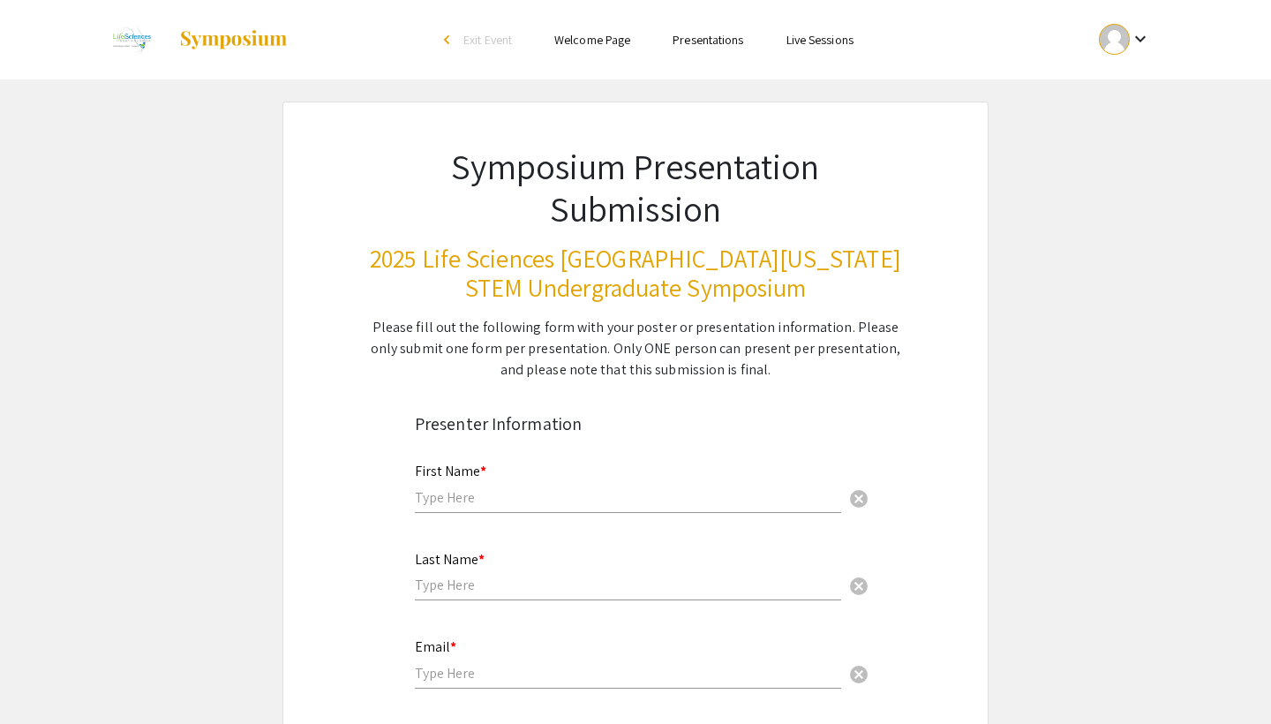
scroll to position [0, 0]
